Goal: Task Accomplishment & Management: Use online tool/utility

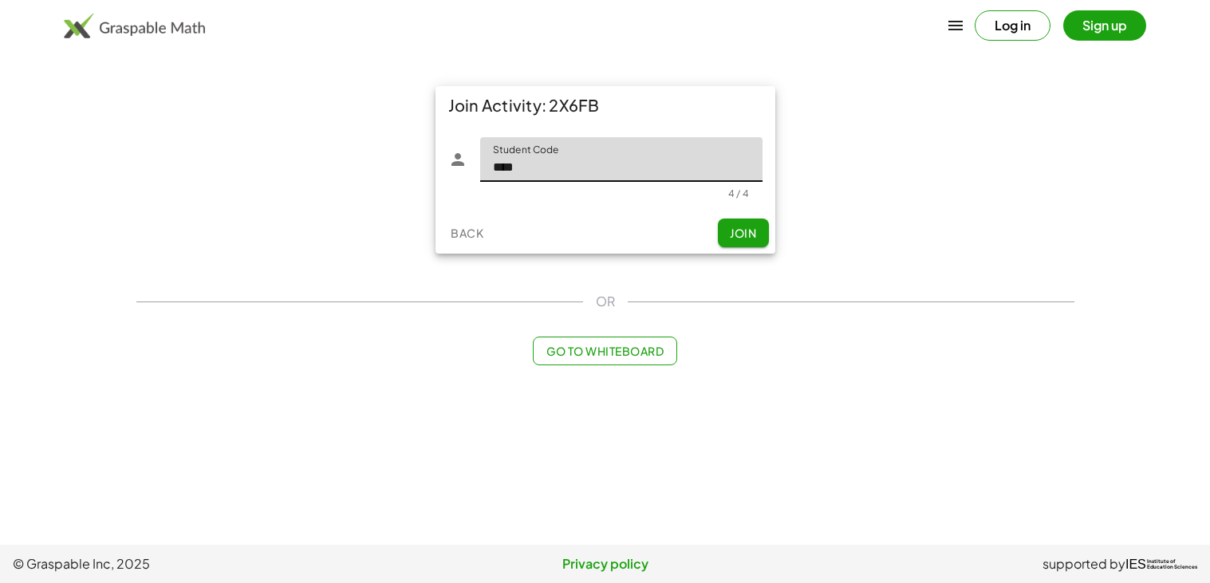
type input "****"
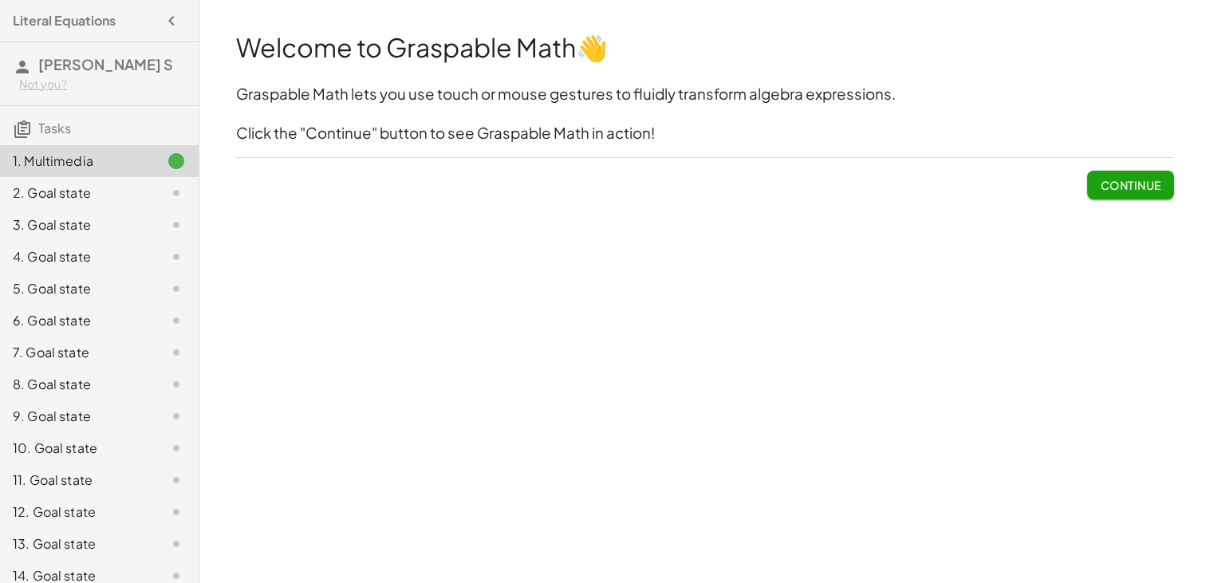
click at [1146, 174] on button "Continue" at bounding box center [1130, 185] width 86 height 29
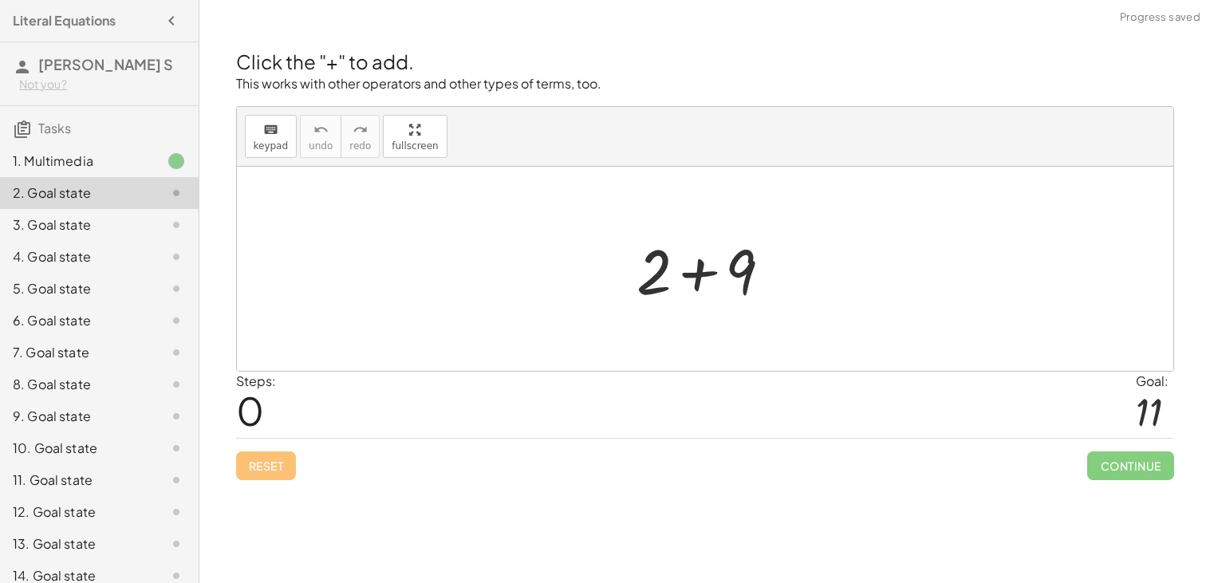
click at [1147, 462] on span "Continue" at bounding box center [1130, 466] width 86 height 29
click at [969, 317] on div at bounding box center [705, 269] width 937 height 204
click at [1141, 377] on div "Goal:" at bounding box center [1155, 381] width 38 height 19
click at [1145, 385] on div "Goal:" at bounding box center [1155, 381] width 38 height 19
click at [1151, 433] on div "11" at bounding box center [1155, 414] width 38 height 47
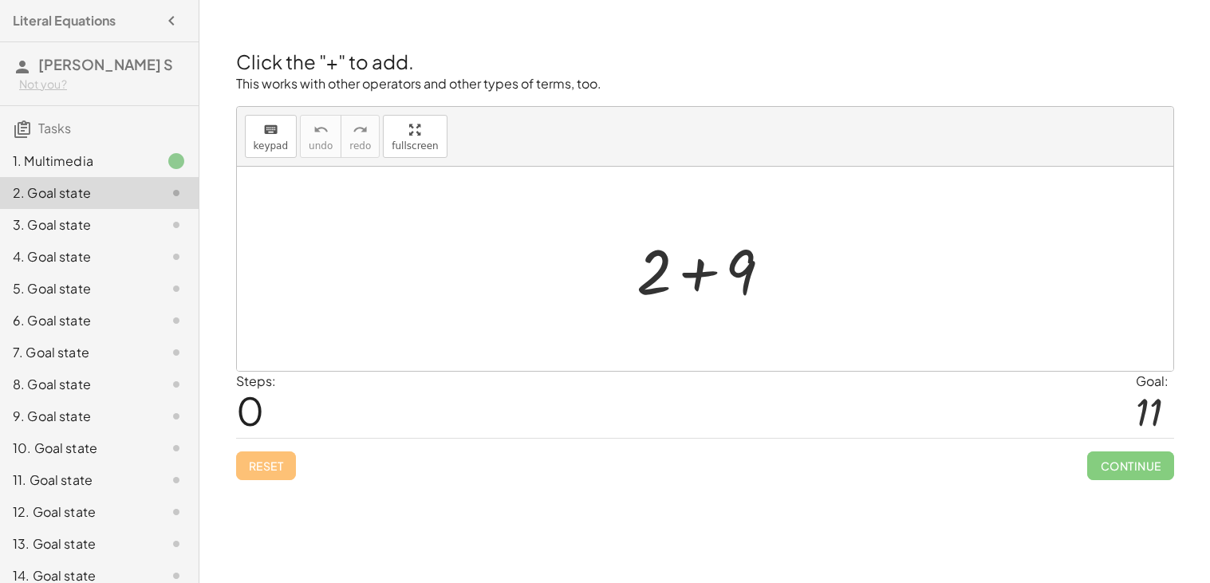
click at [1154, 402] on div at bounding box center [1155, 412] width 38 height 42
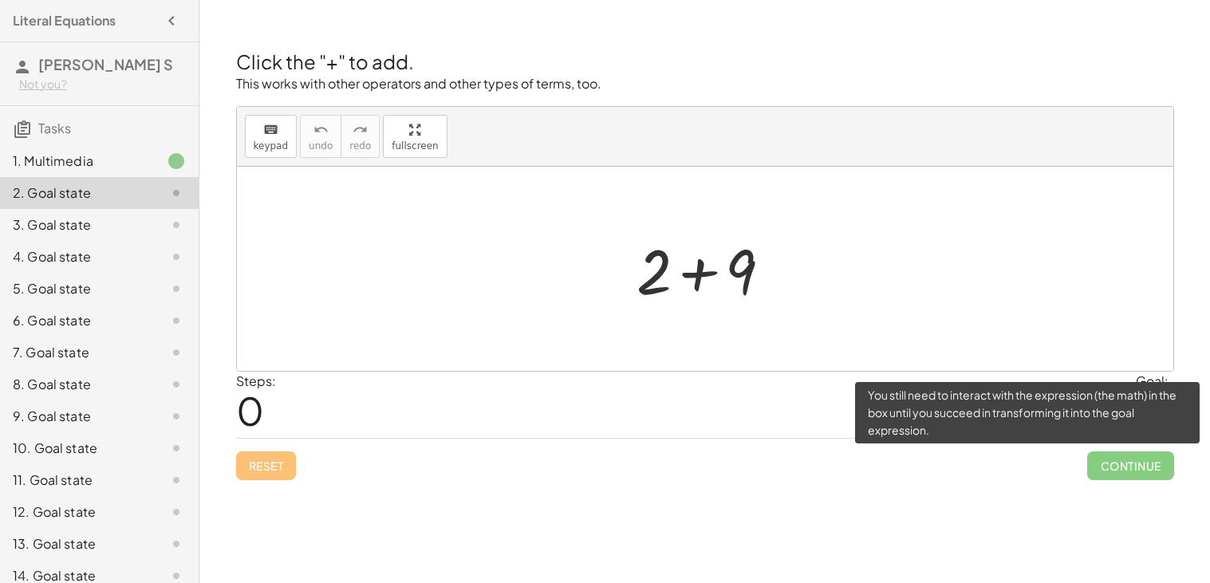
click at [1142, 465] on span "Continue" at bounding box center [1130, 466] width 86 height 29
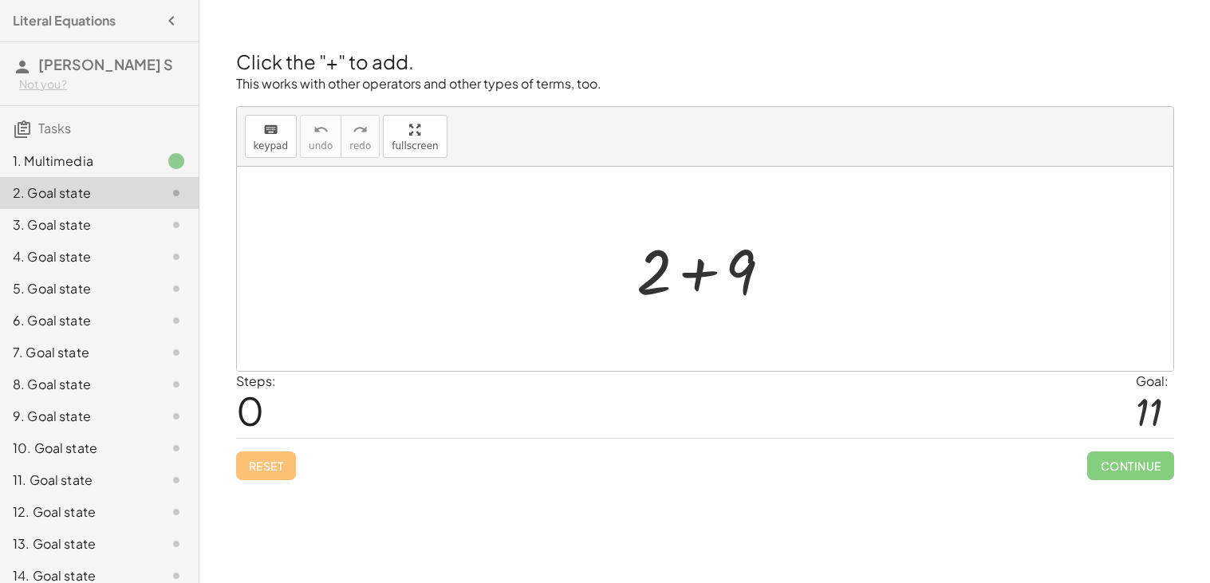
click at [853, 207] on div at bounding box center [705, 269] width 937 height 204
click at [855, 226] on div at bounding box center [705, 269] width 937 height 204
click at [675, 303] on div at bounding box center [711, 269] width 165 height 82
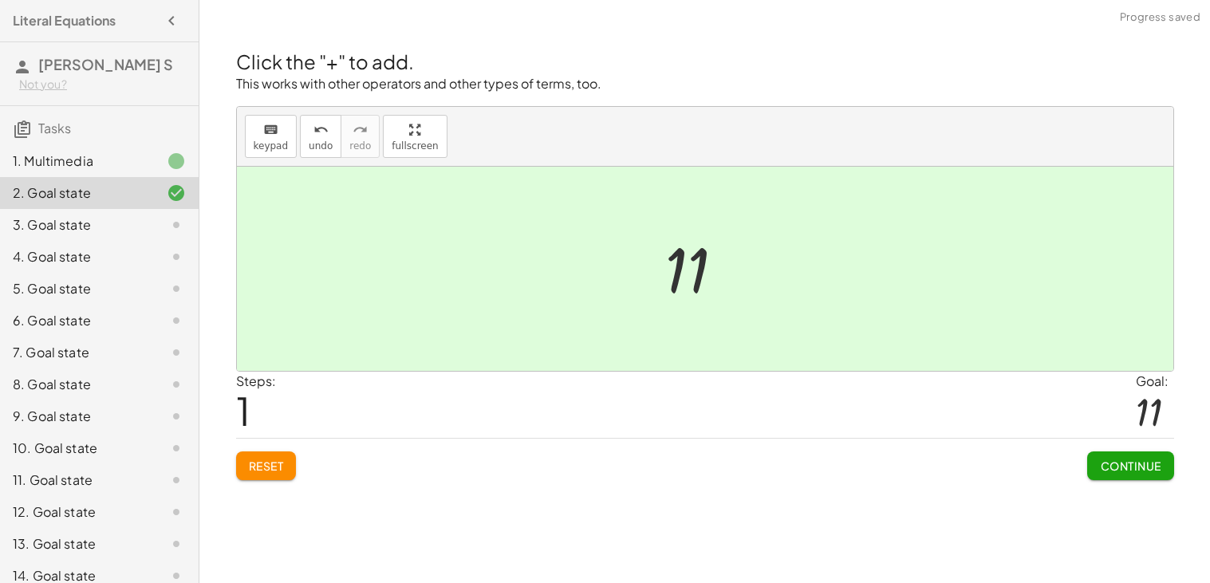
click at [1089, 472] on button "Continue" at bounding box center [1130, 466] width 86 height 29
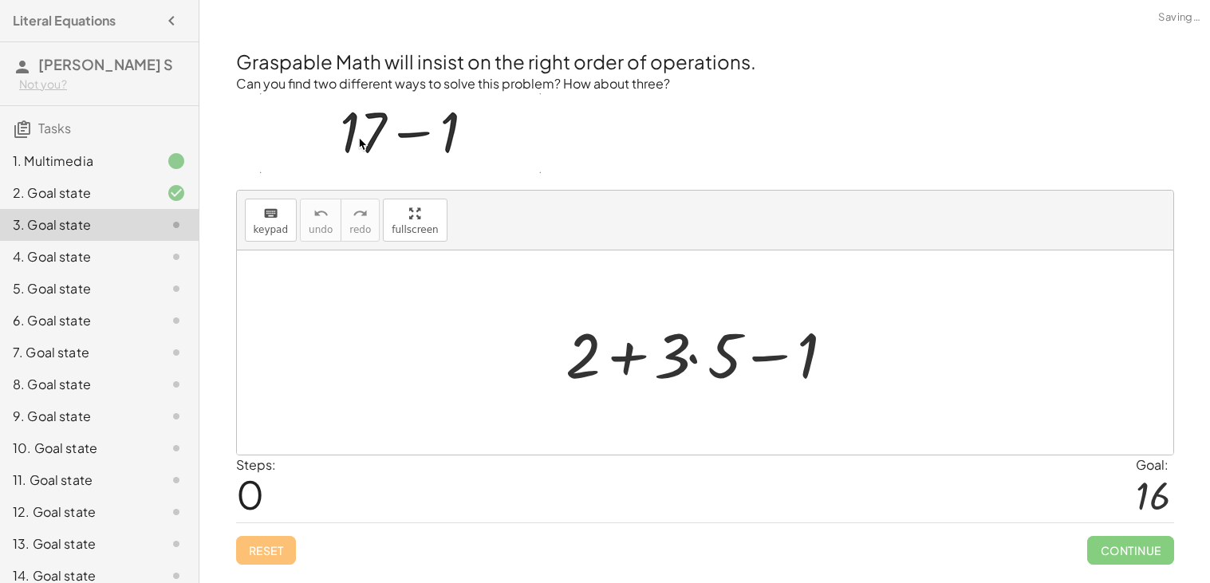
click at [575, 342] on div at bounding box center [711, 353] width 307 height 82
click at [684, 359] on div at bounding box center [711, 353] width 307 height 82
click at [691, 361] on div at bounding box center [711, 353] width 307 height 82
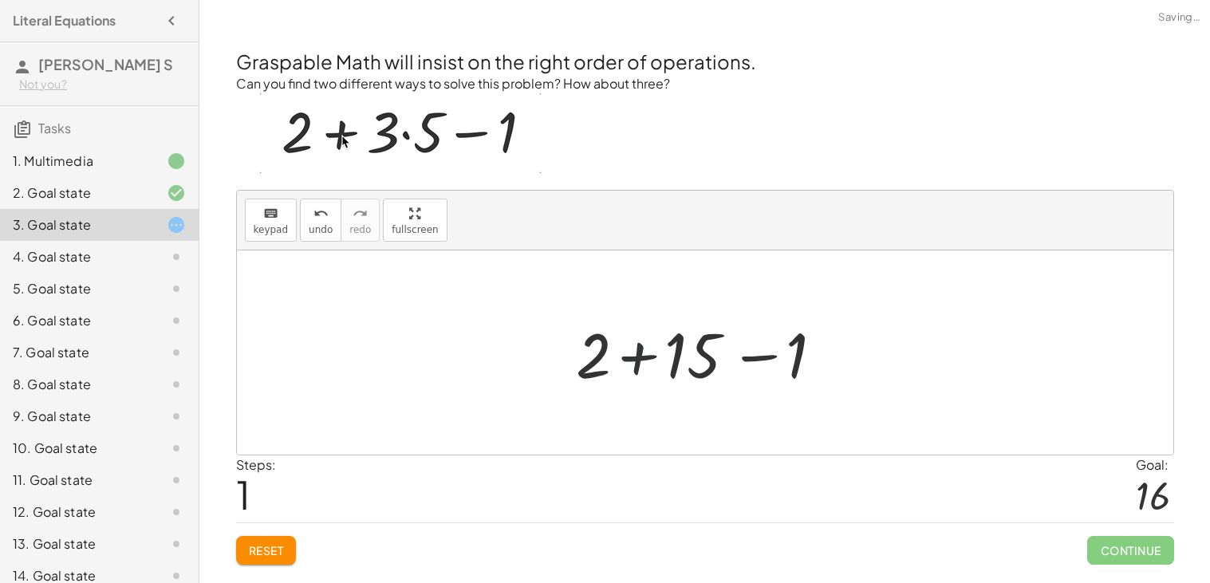
click at [652, 353] on div at bounding box center [711, 353] width 286 height 82
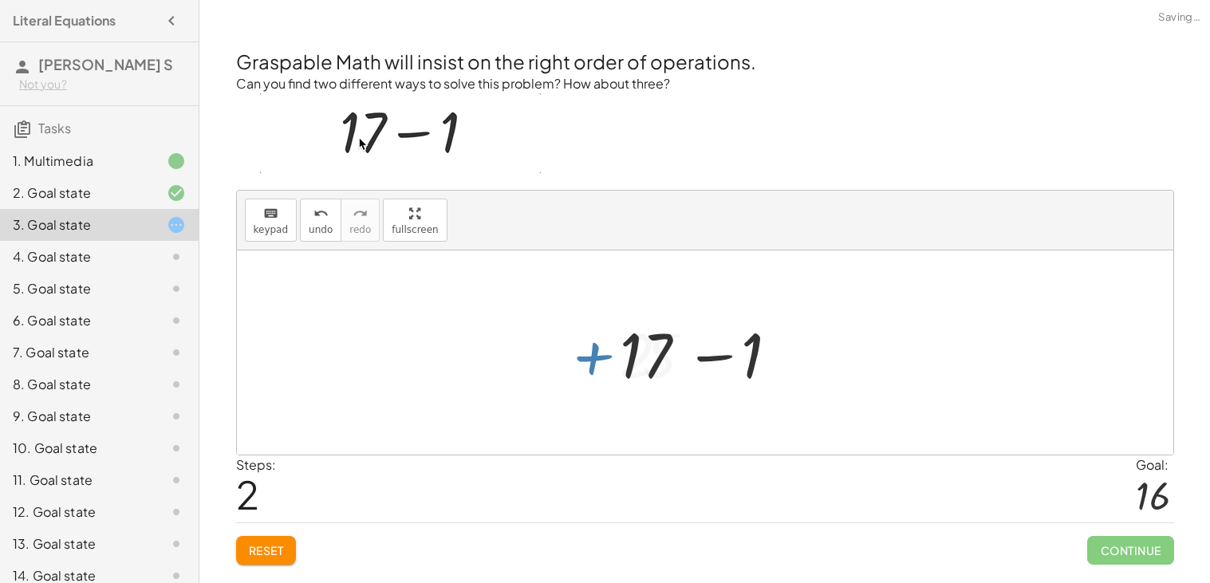
click at [725, 370] on div at bounding box center [711, 353] width 197 height 82
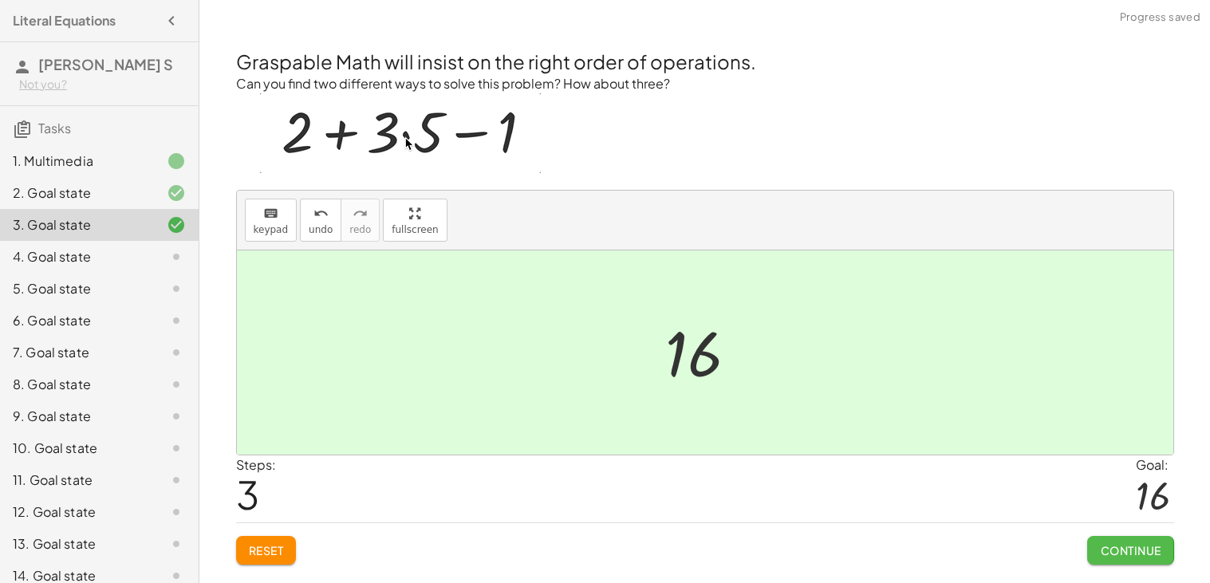
click at [1146, 543] on span "Continue" at bounding box center [1130, 550] width 61 height 14
